Goal: Information Seeking & Learning: Learn about a topic

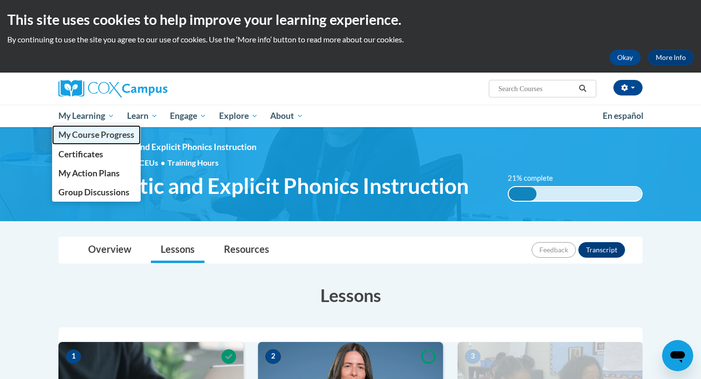
click at [99, 139] on span "My Course Progress" at bounding box center [96, 134] width 76 height 10
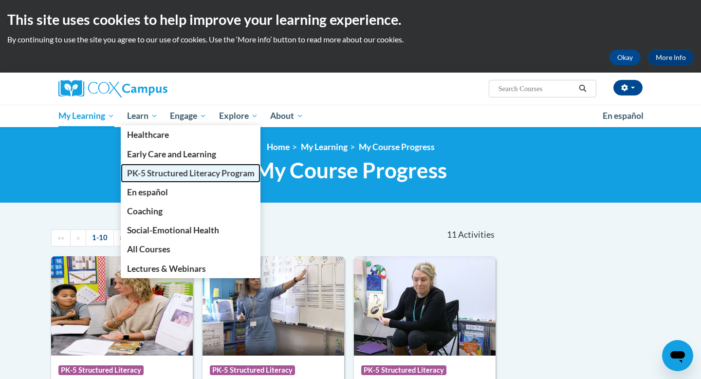
click at [143, 171] on span "PK-5 Structured Literacy Program" at bounding box center [191, 173] width 128 height 10
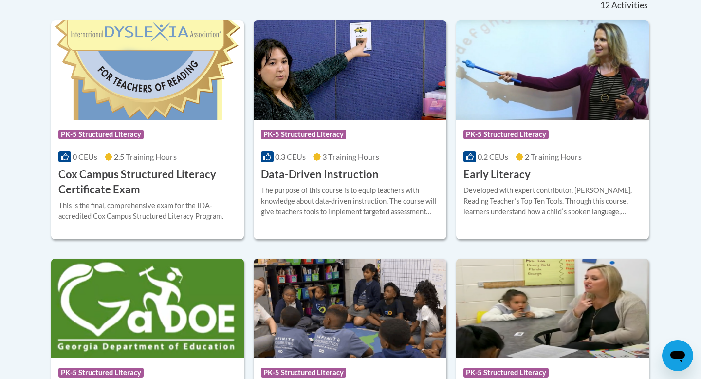
scroll to position [425, 0]
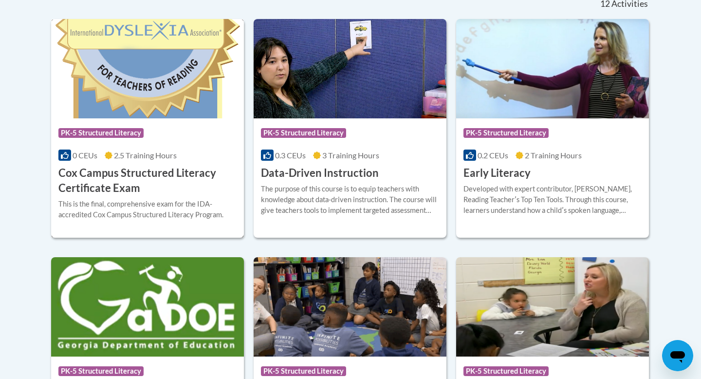
click at [140, 186] on h3 "Cox Campus Structured Literacy Certificate Exam" at bounding box center [147, 180] width 178 height 30
